Goal: Information Seeking & Learning: Find specific fact

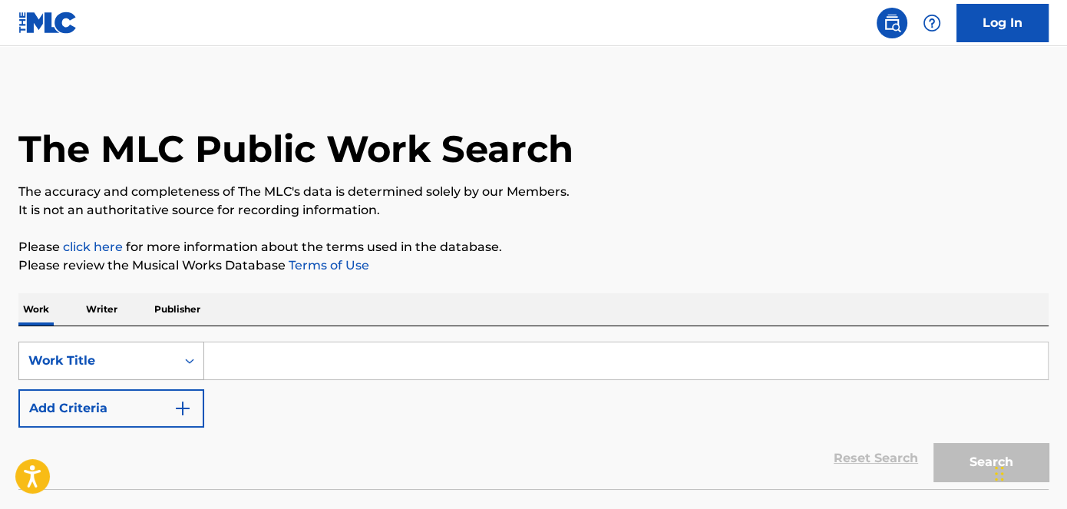
click at [160, 366] on div "Work Title" at bounding box center [111, 361] width 186 height 38
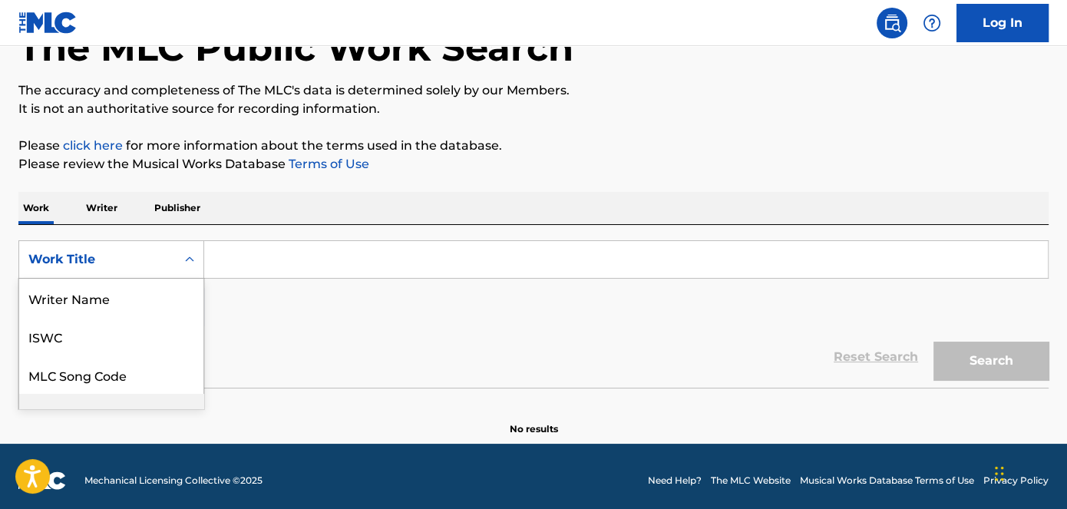
scroll to position [76, 0]
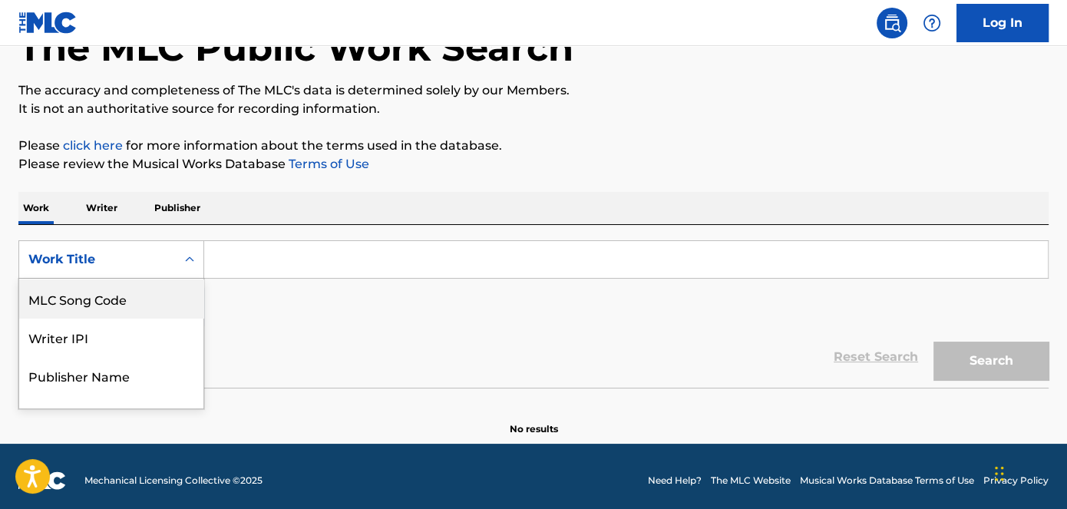
click at [127, 303] on div "MLC Song Code" at bounding box center [111, 298] width 184 height 38
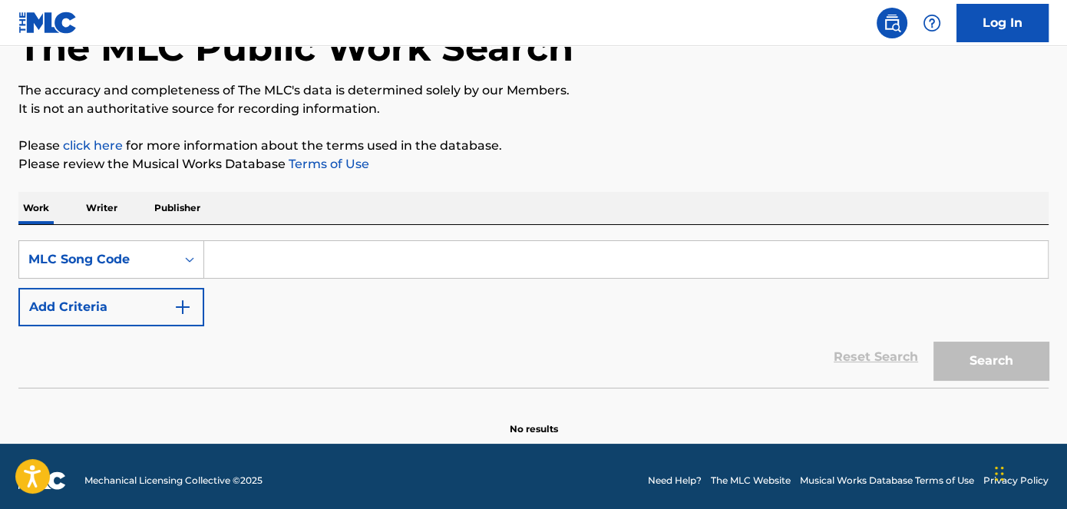
click at [240, 261] on input "Search Form" at bounding box center [625, 259] width 843 height 37
paste input "KV798L"
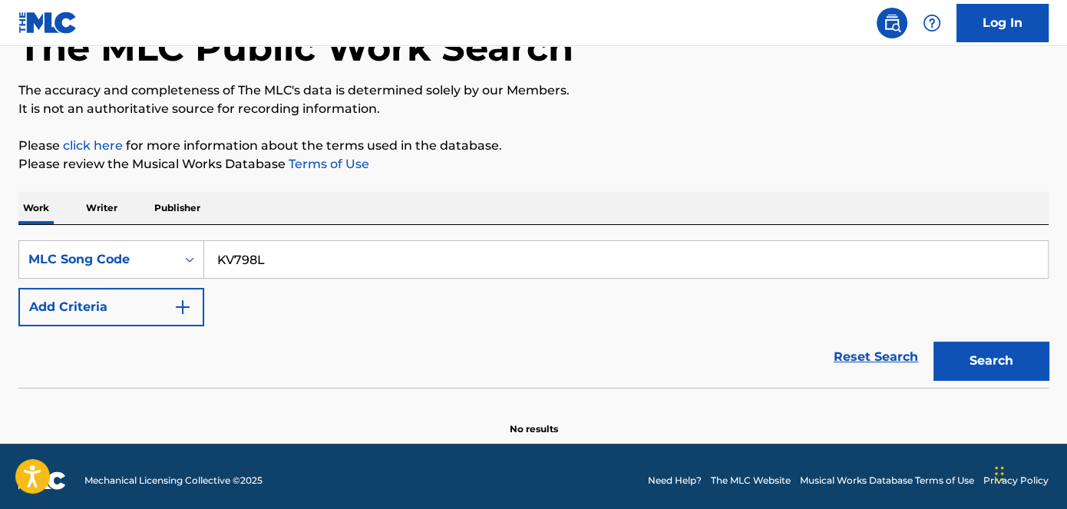
type input "KV798L"
click at [976, 355] on button "Search" at bounding box center [990, 361] width 115 height 38
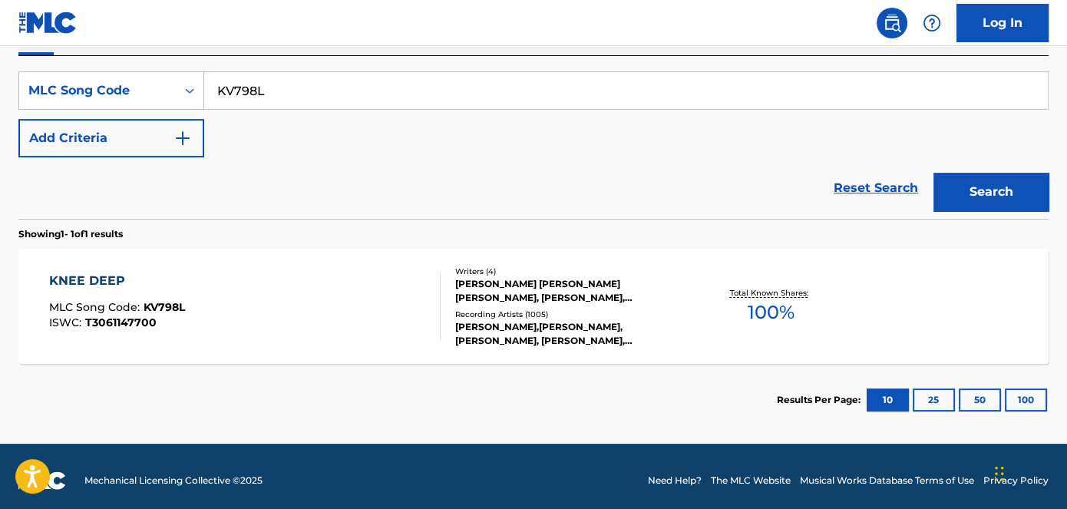
scroll to position [278, 0]
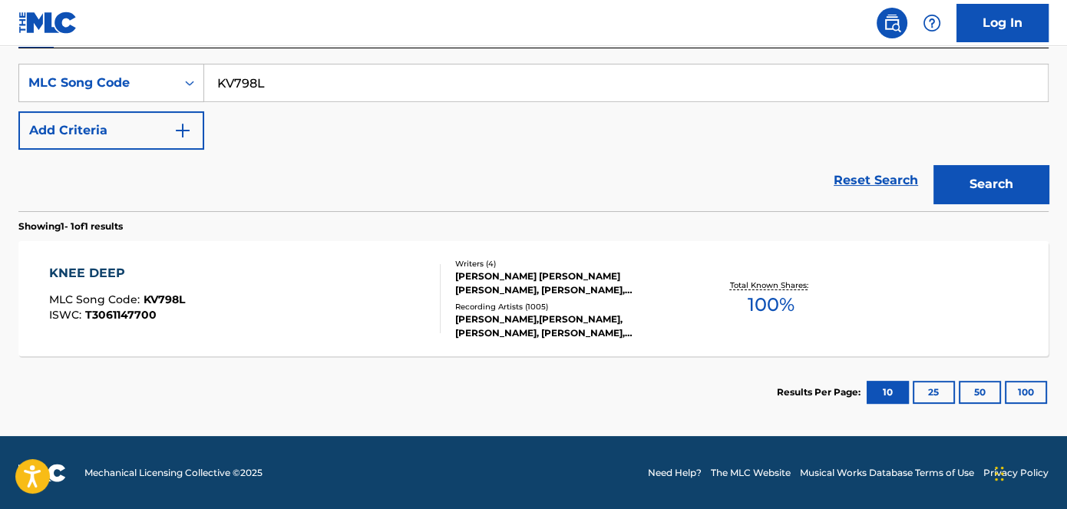
click at [490, 299] on div "Writers ( 4 ) [PERSON_NAME] [PERSON_NAME] [PERSON_NAME], [PERSON_NAME], [PERSON…" at bounding box center [563, 299] width 245 height 82
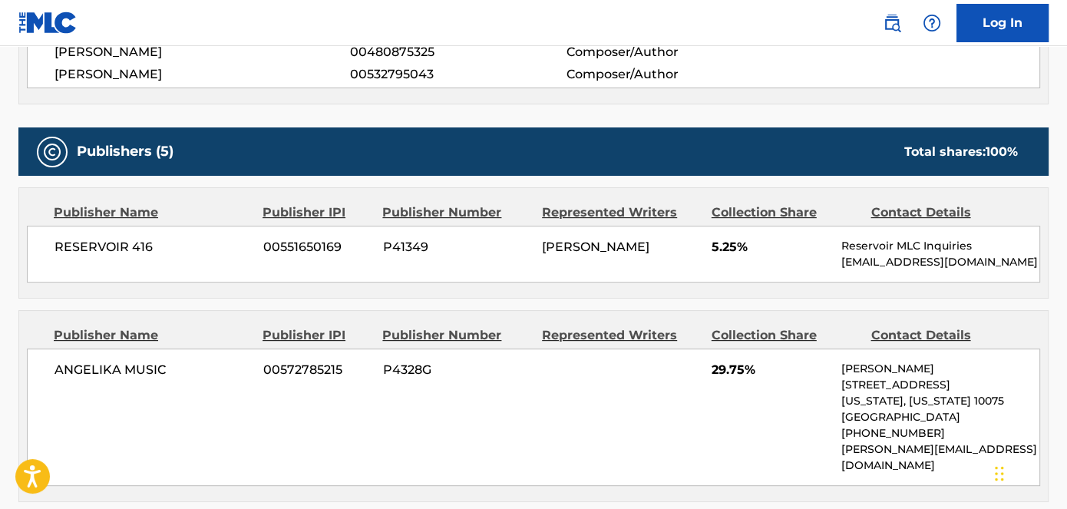
scroll to position [698, 0]
